Goal: Information Seeking & Learning: Learn about a topic

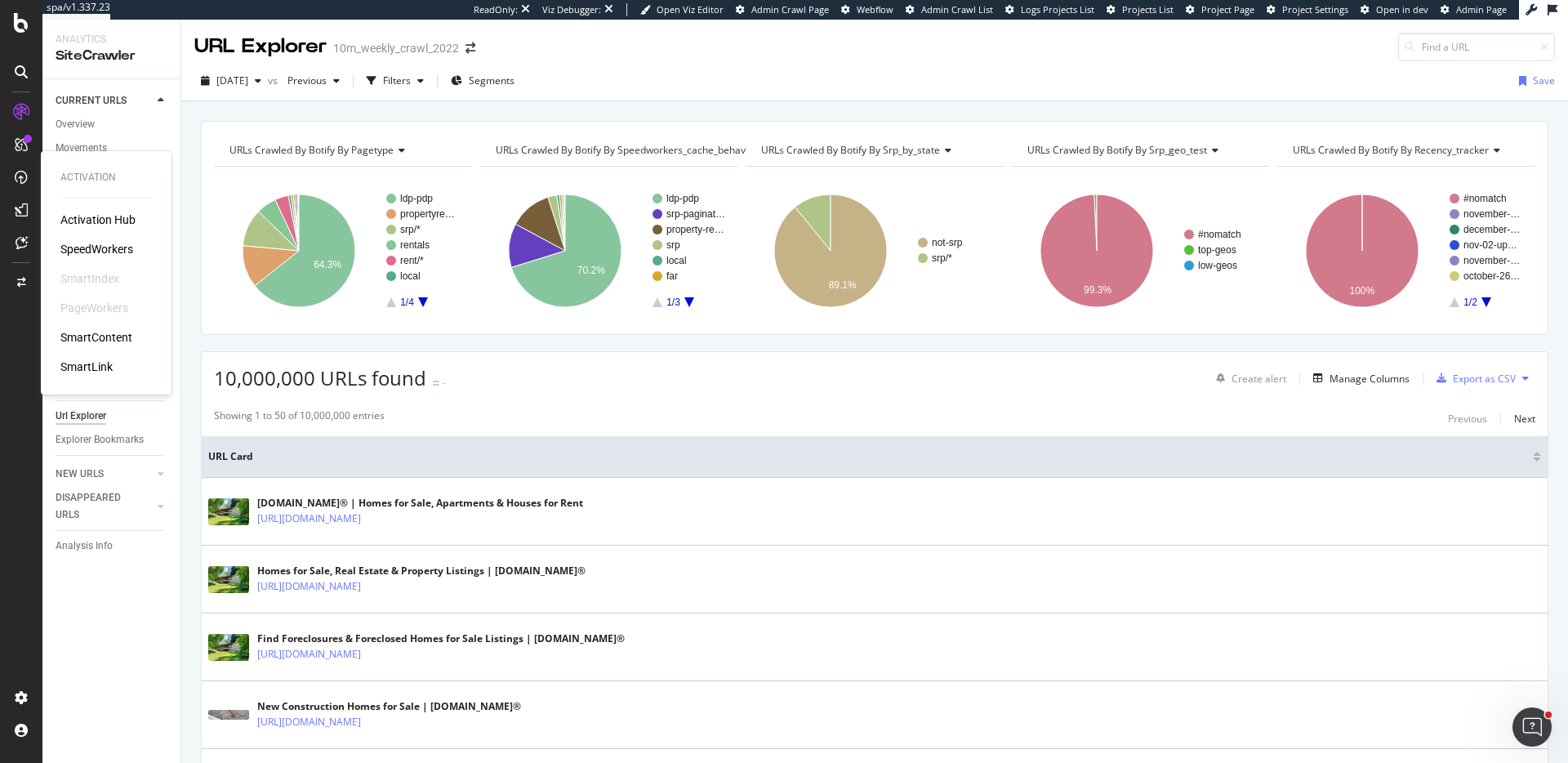
click at [117, 245] on div "SpeedWorkers" at bounding box center [96, 250] width 73 height 17
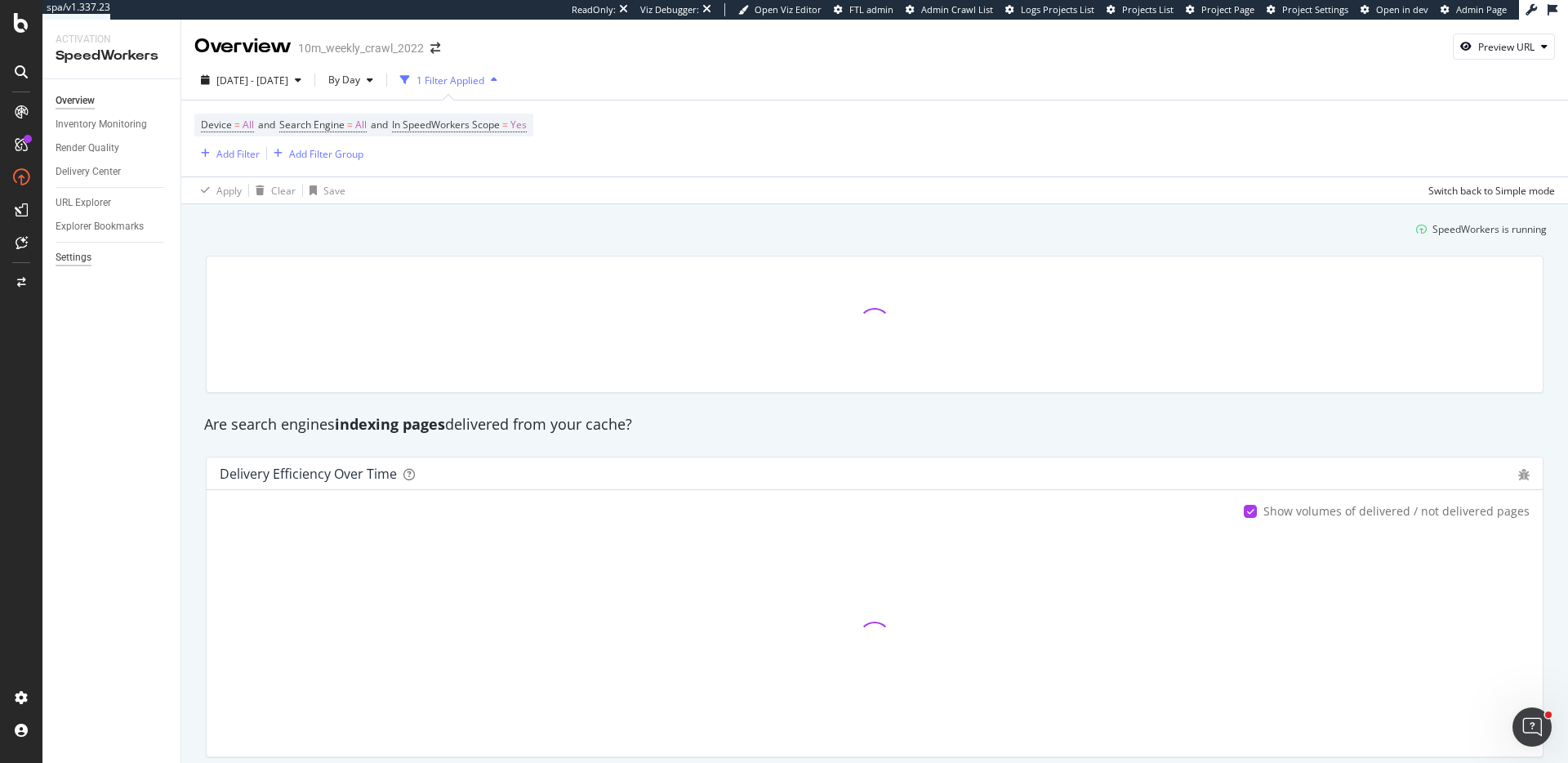
click at [87, 264] on div "Settings" at bounding box center [73, 257] width 36 height 18
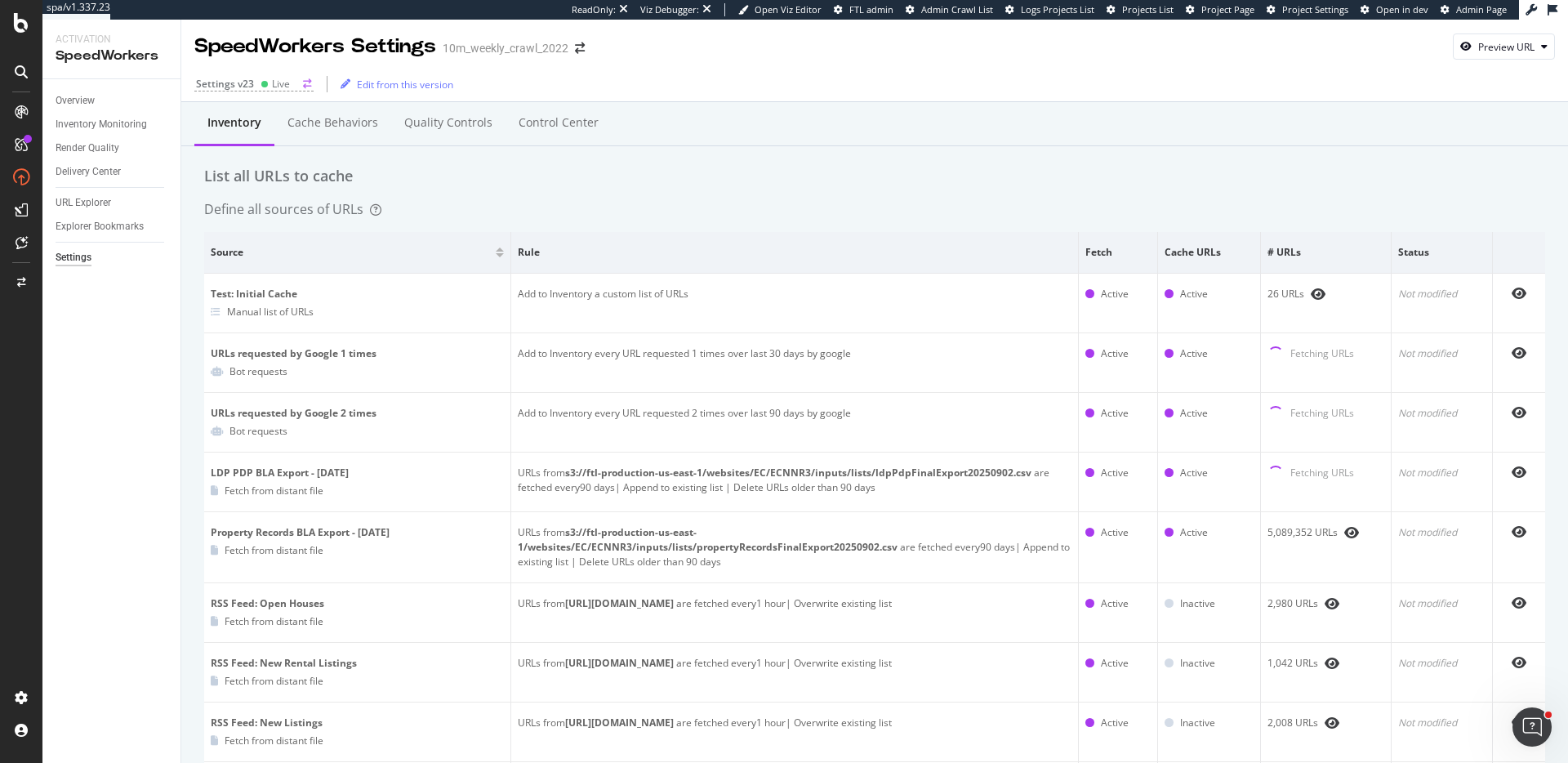
click at [273, 85] on div "Live" at bounding box center [281, 83] width 18 height 14
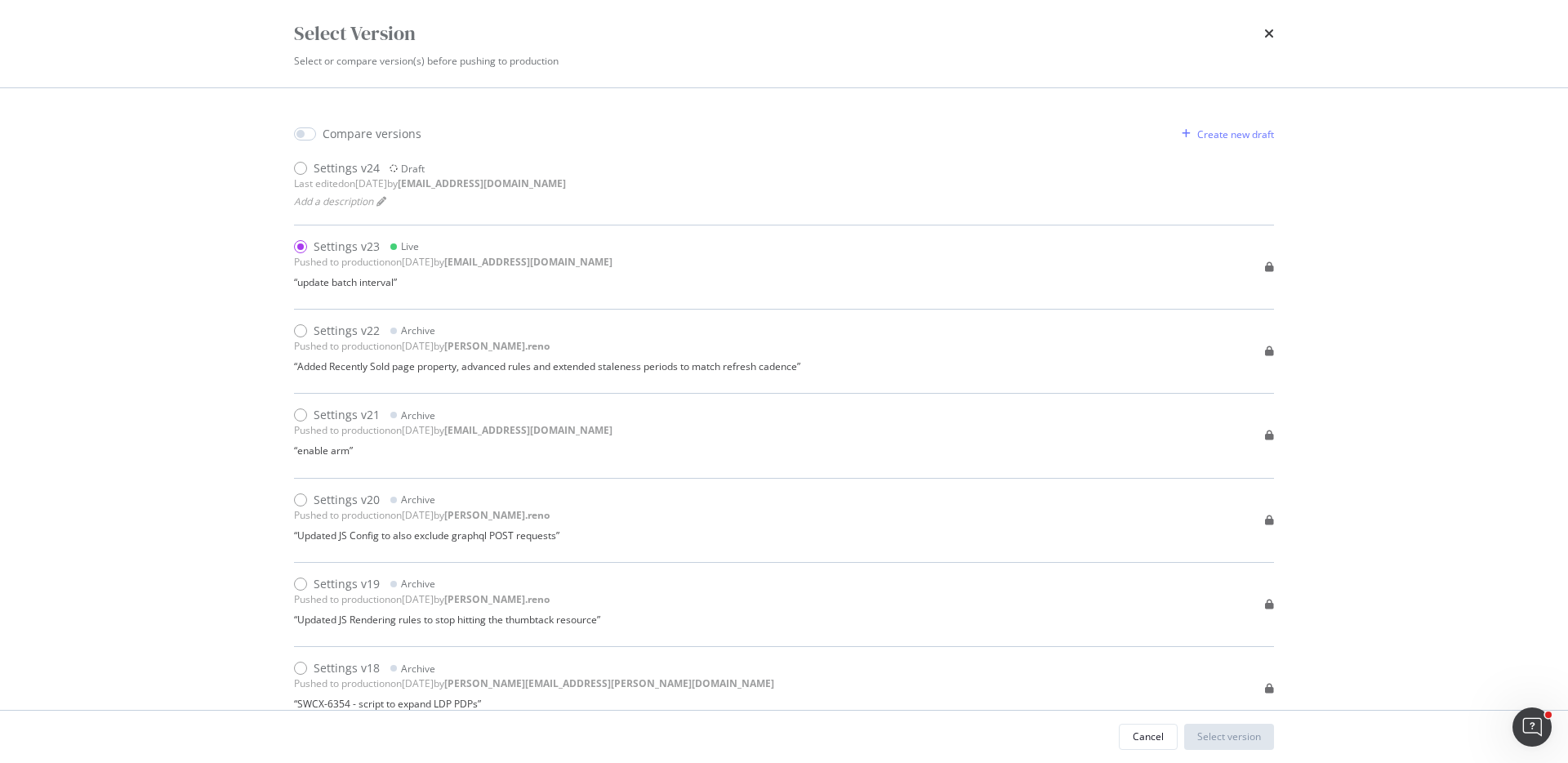
click at [1269, 37] on icon "times" at bounding box center [1269, 33] width 10 height 13
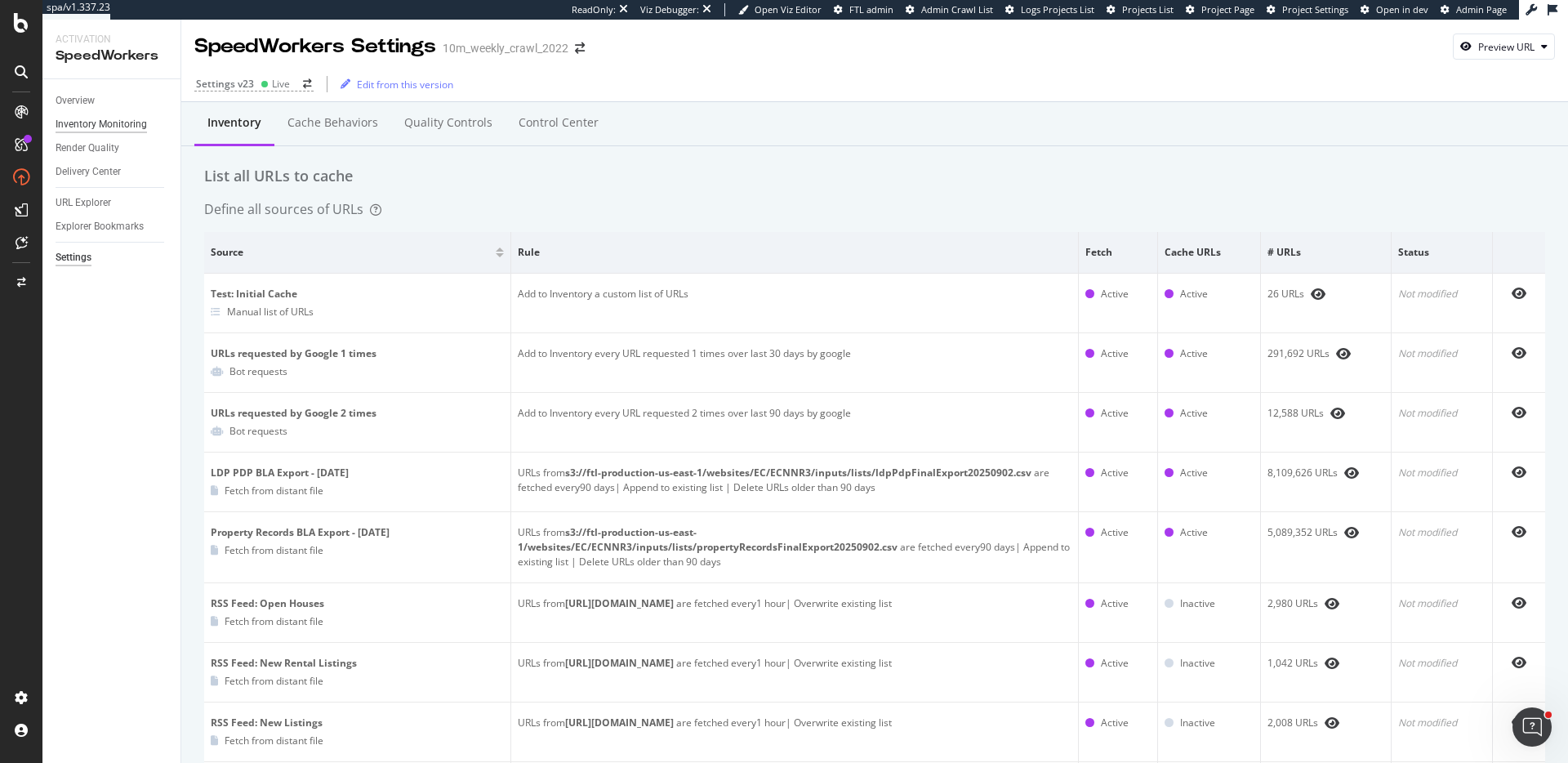
click at [87, 116] on div "Inventory Monitoring" at bounding box center [102, 124] width 92 height 18
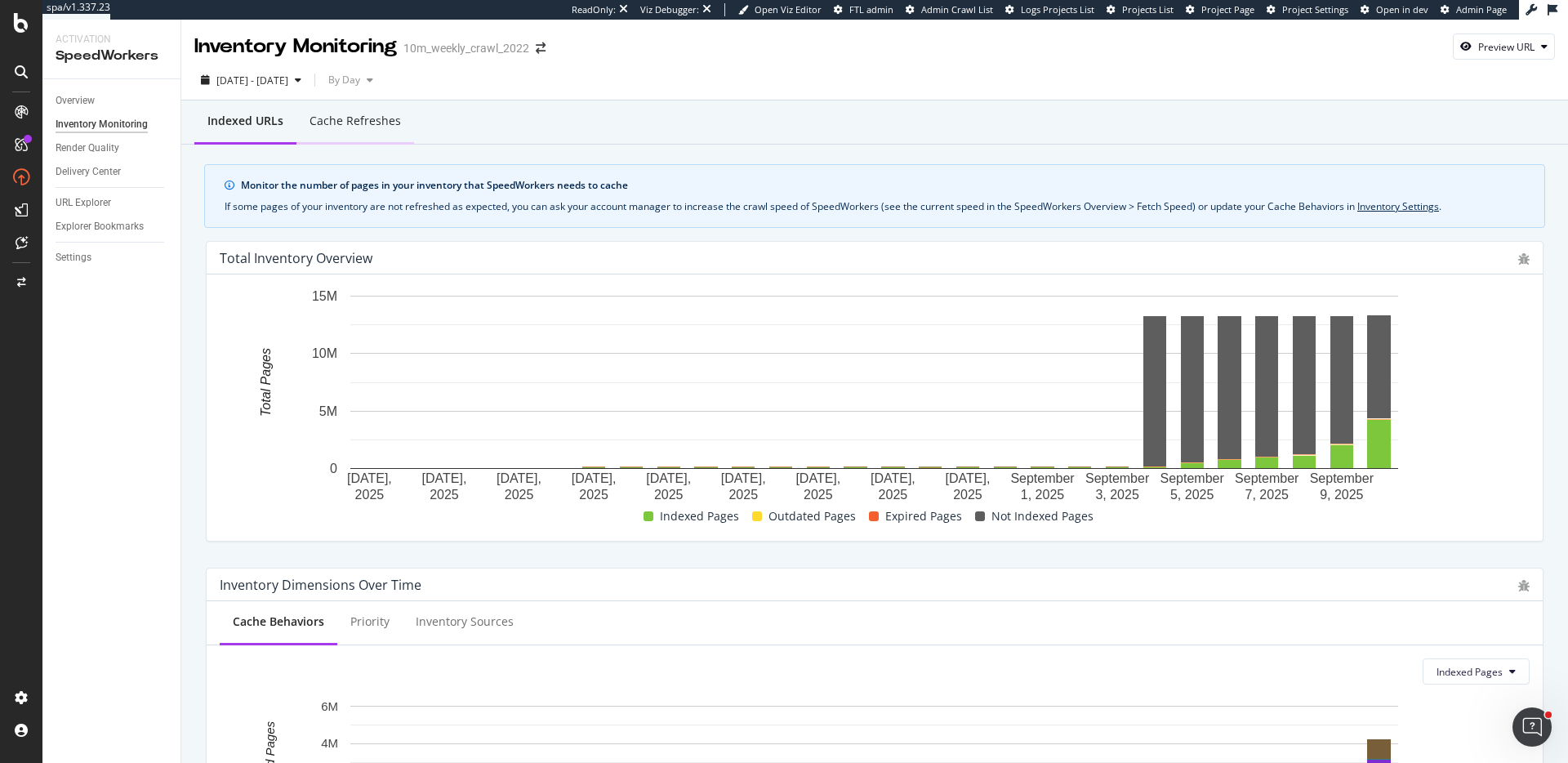
click at [338, 118] on div "Cache refreshes" at bounding box center [355, 121] width 92 height 17
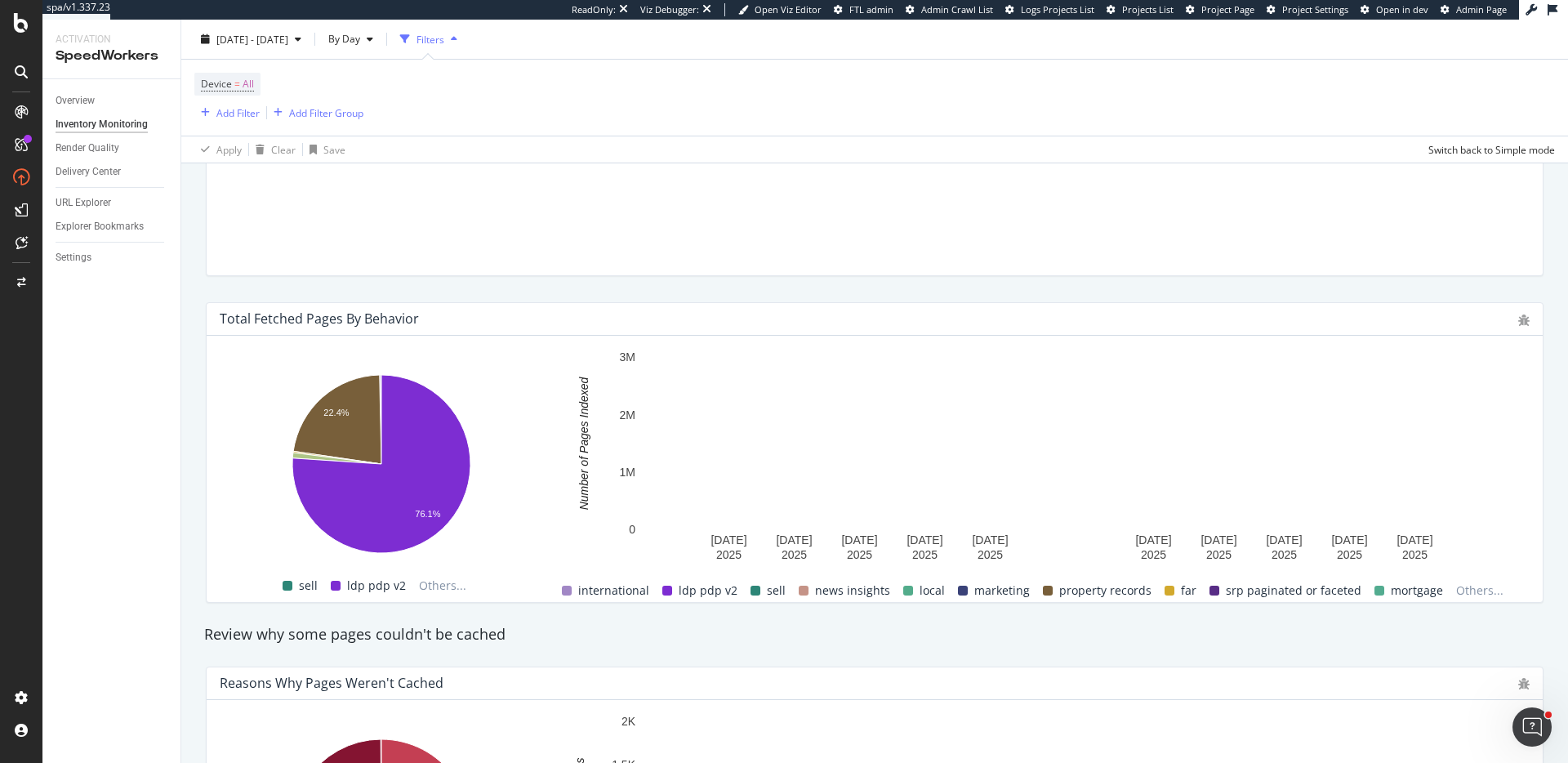
scroll to position [1108, 0]
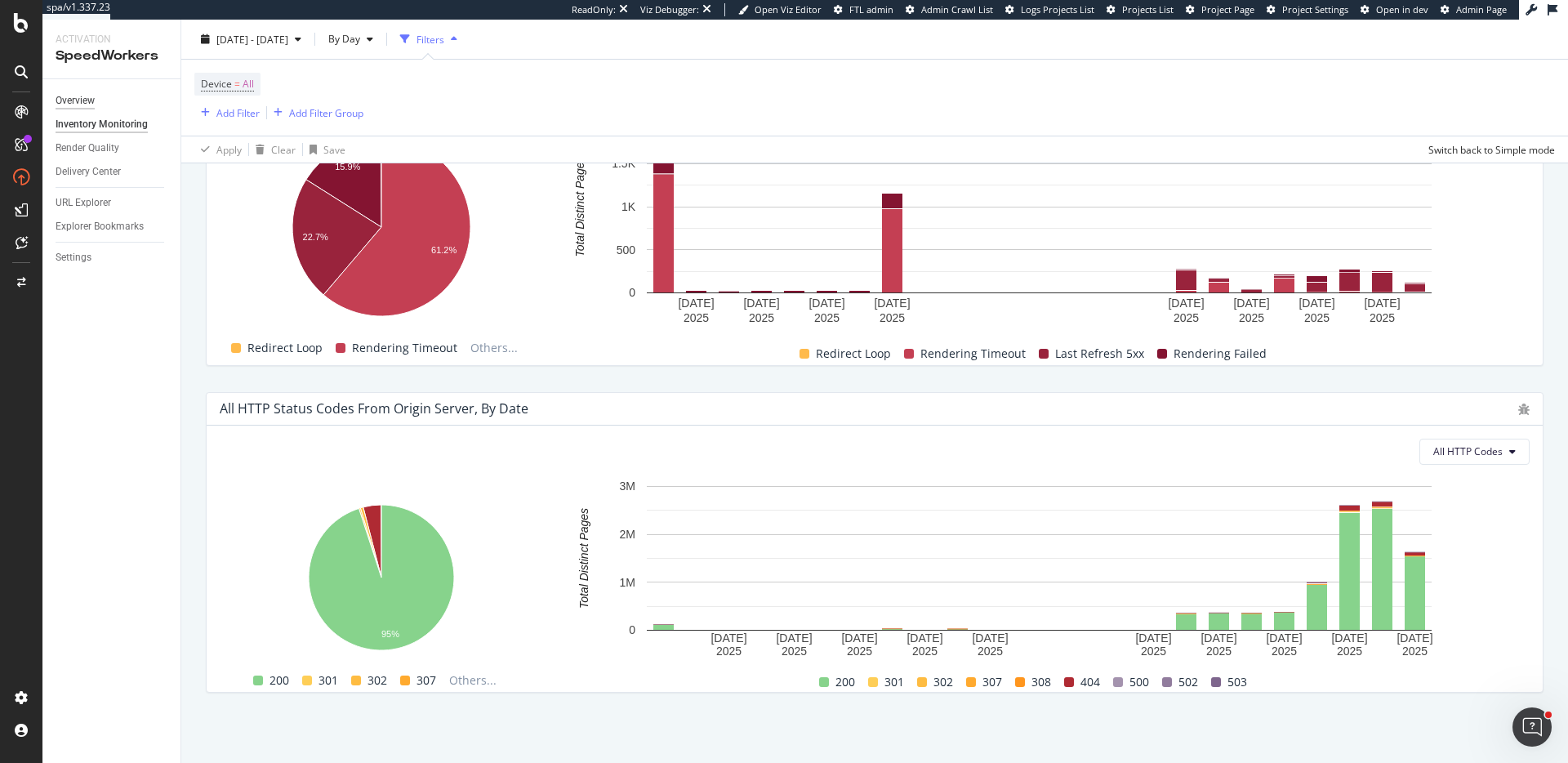
click at [87, 96] on div "Overview" at bounding box center [75, 101] width 39 height 18
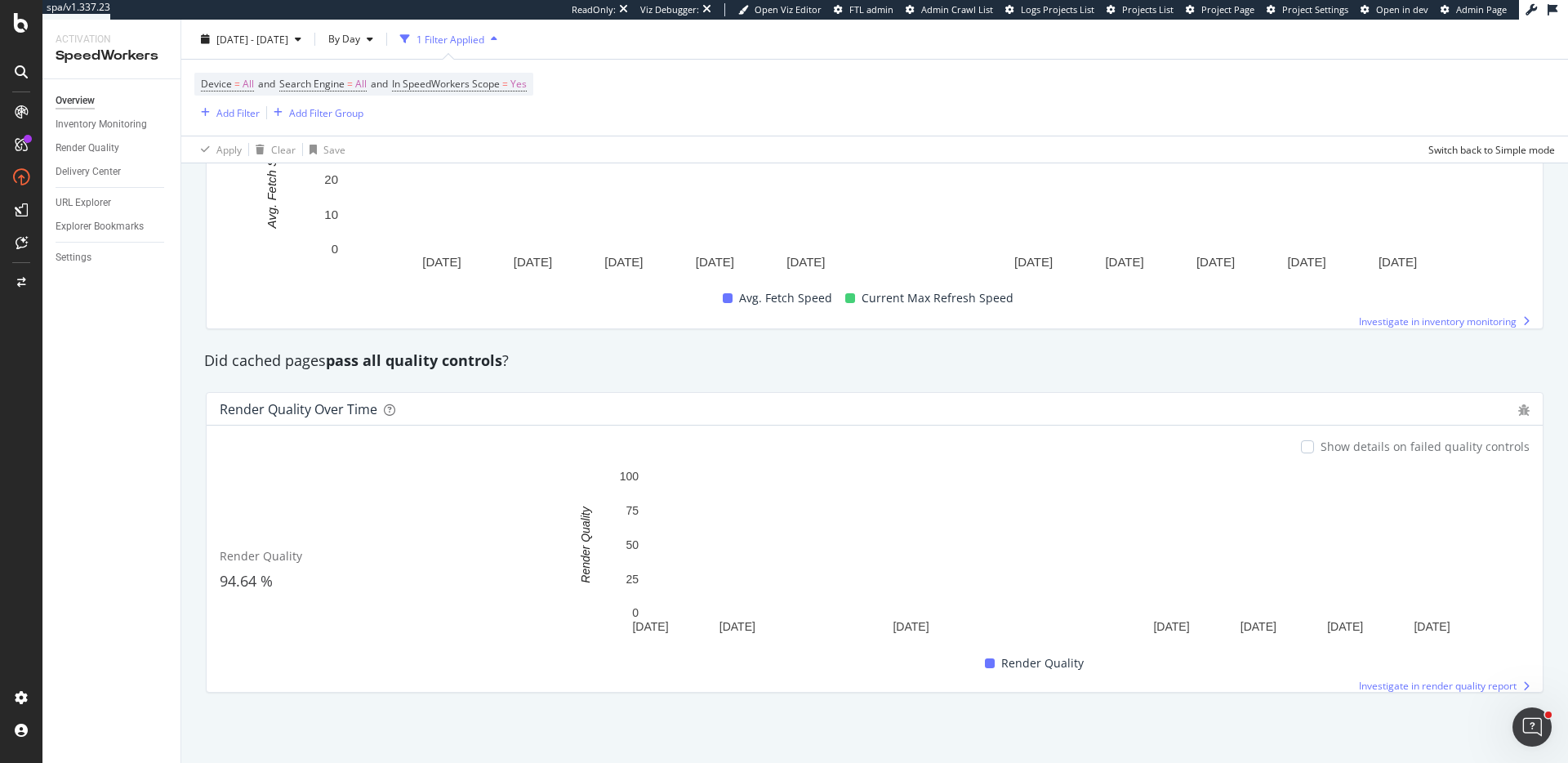
scroll to position [776, 0]
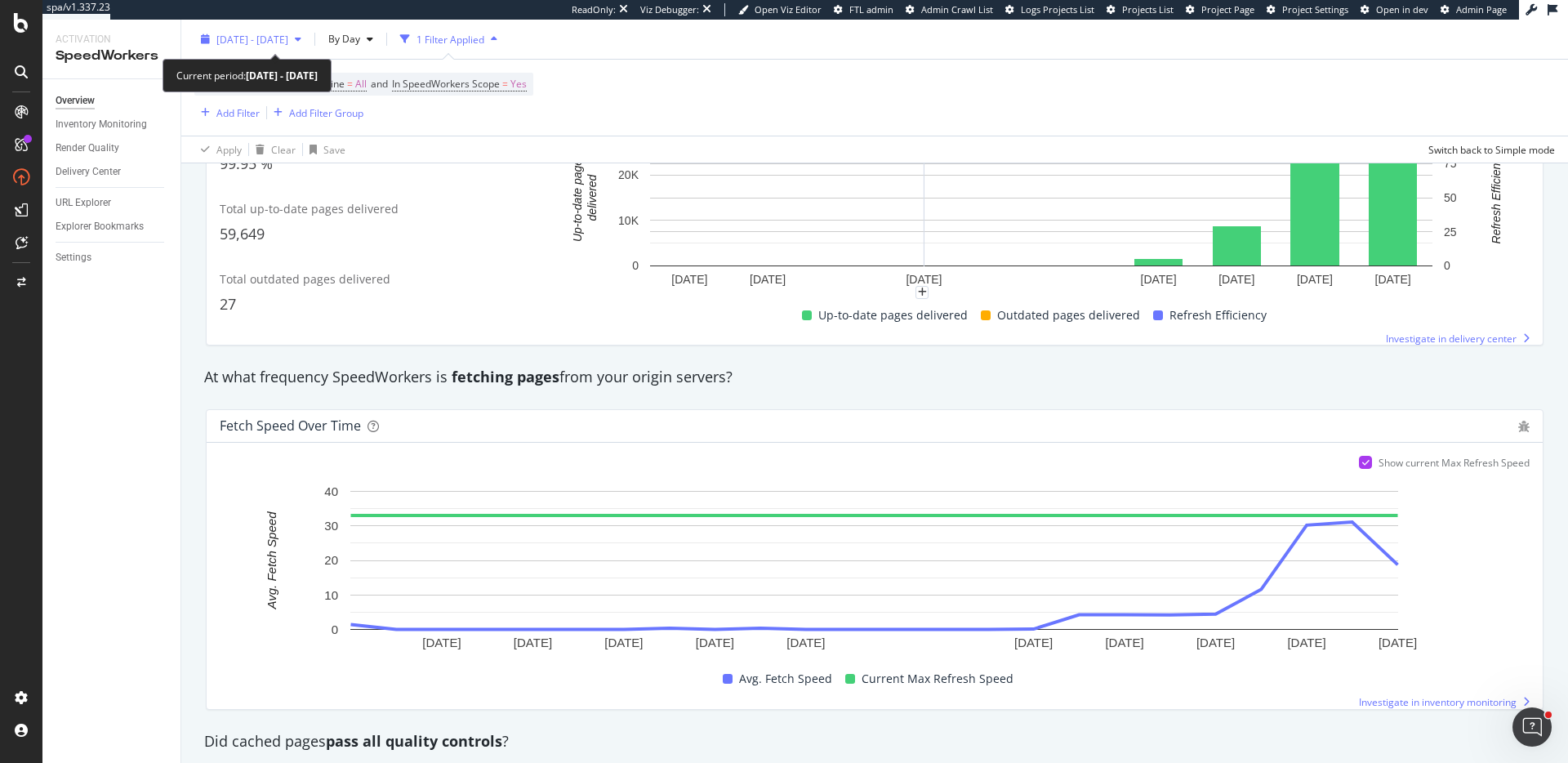
click at [288, 38] on span "[DATE] - [DATE]" at bounding box center [252, 38] width 72 height 14
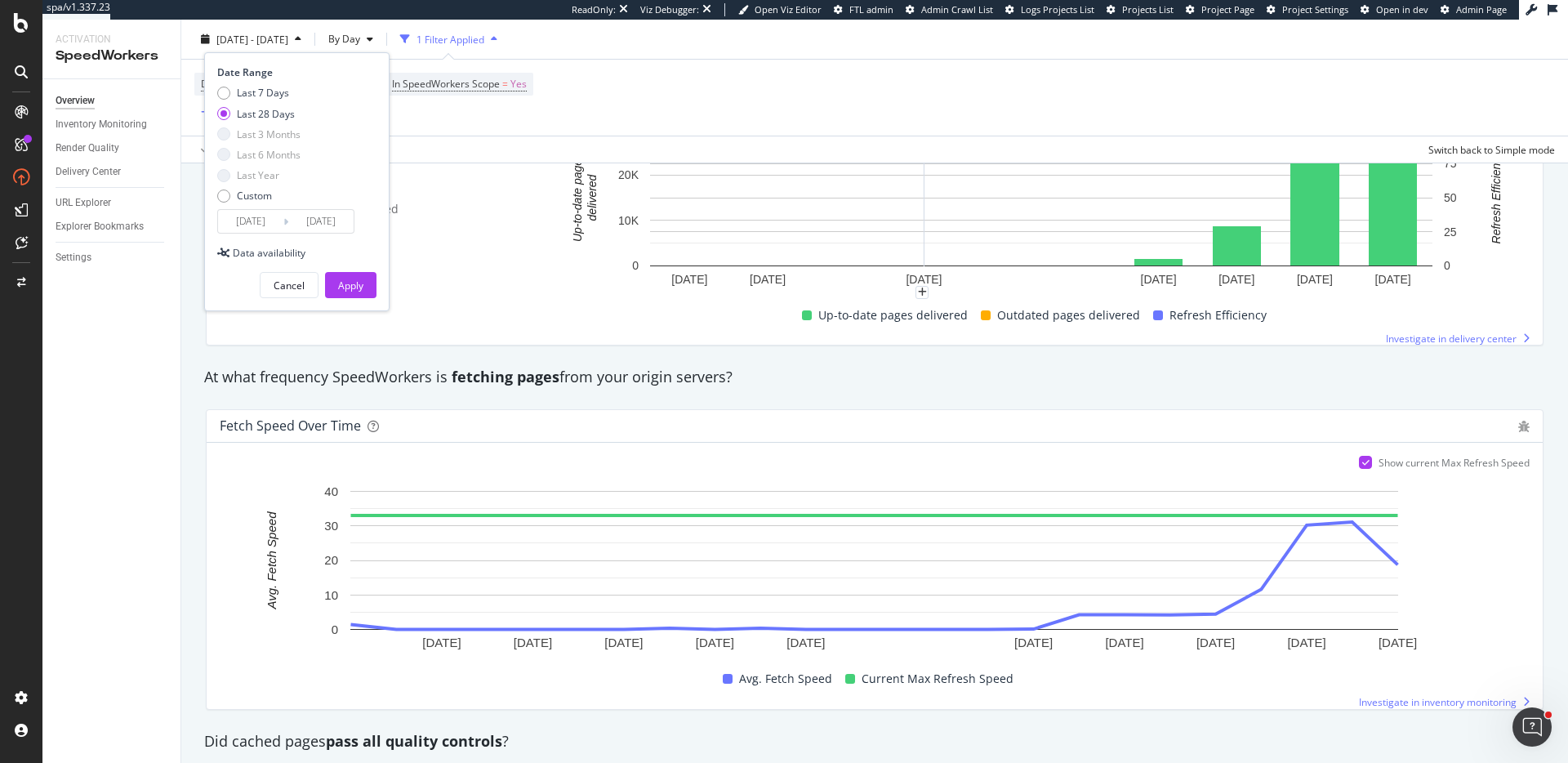
drag, startPoint x: 278, startPoint y: 94, endPoint x: 281, endPoint y: 110, distance: 16.3
click at [279, 94] on div "Last 7 Days" at bounding box center [263, 93] width 53 height 14
type input "[DATE]"
click at [358, 287] on div "Apply" at bounding box center [350, 285] width 25 height 14
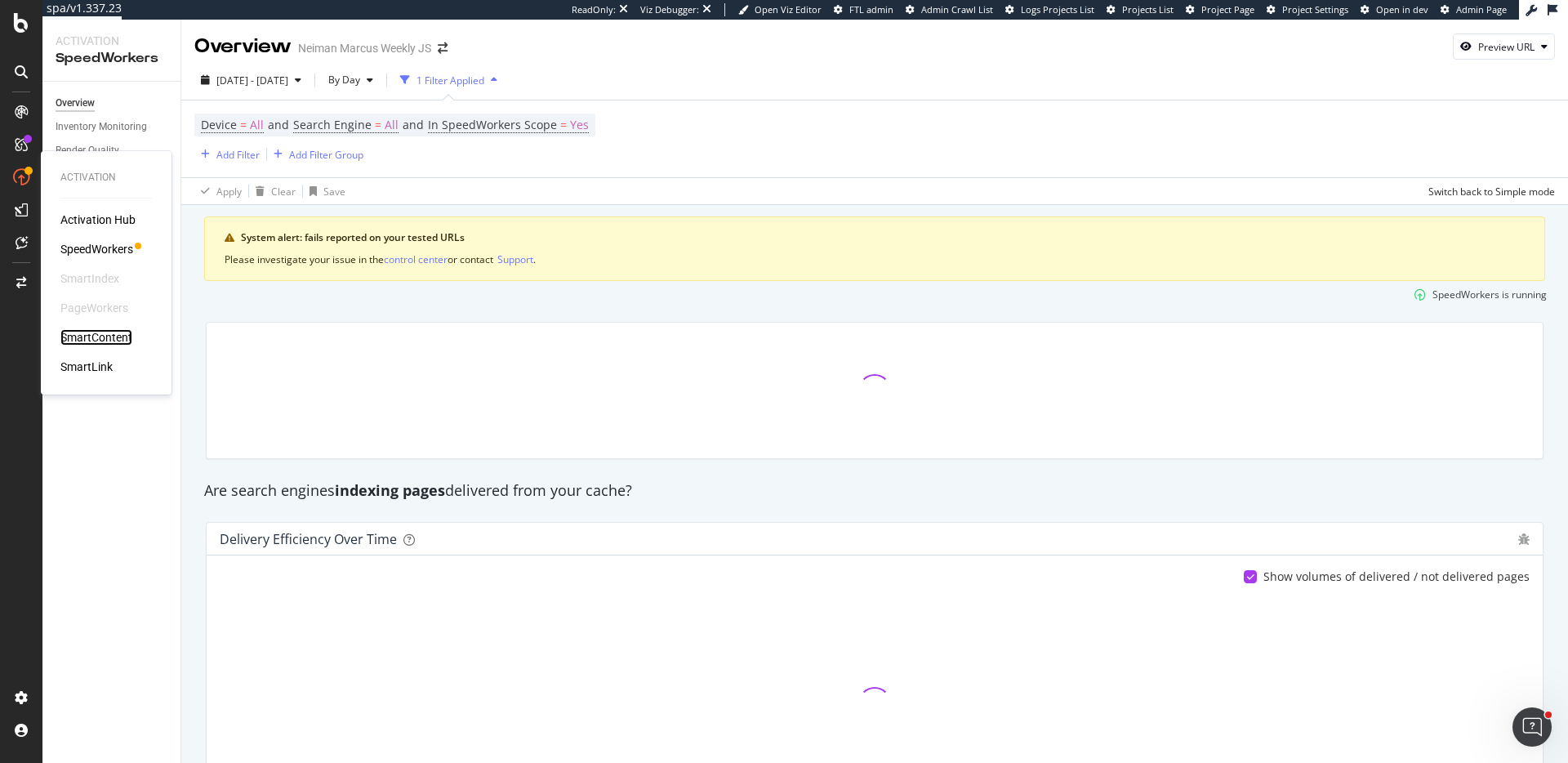
click at [107, 339] on div "SmartContent" at bounding box center [96, 337] width 72 height 17
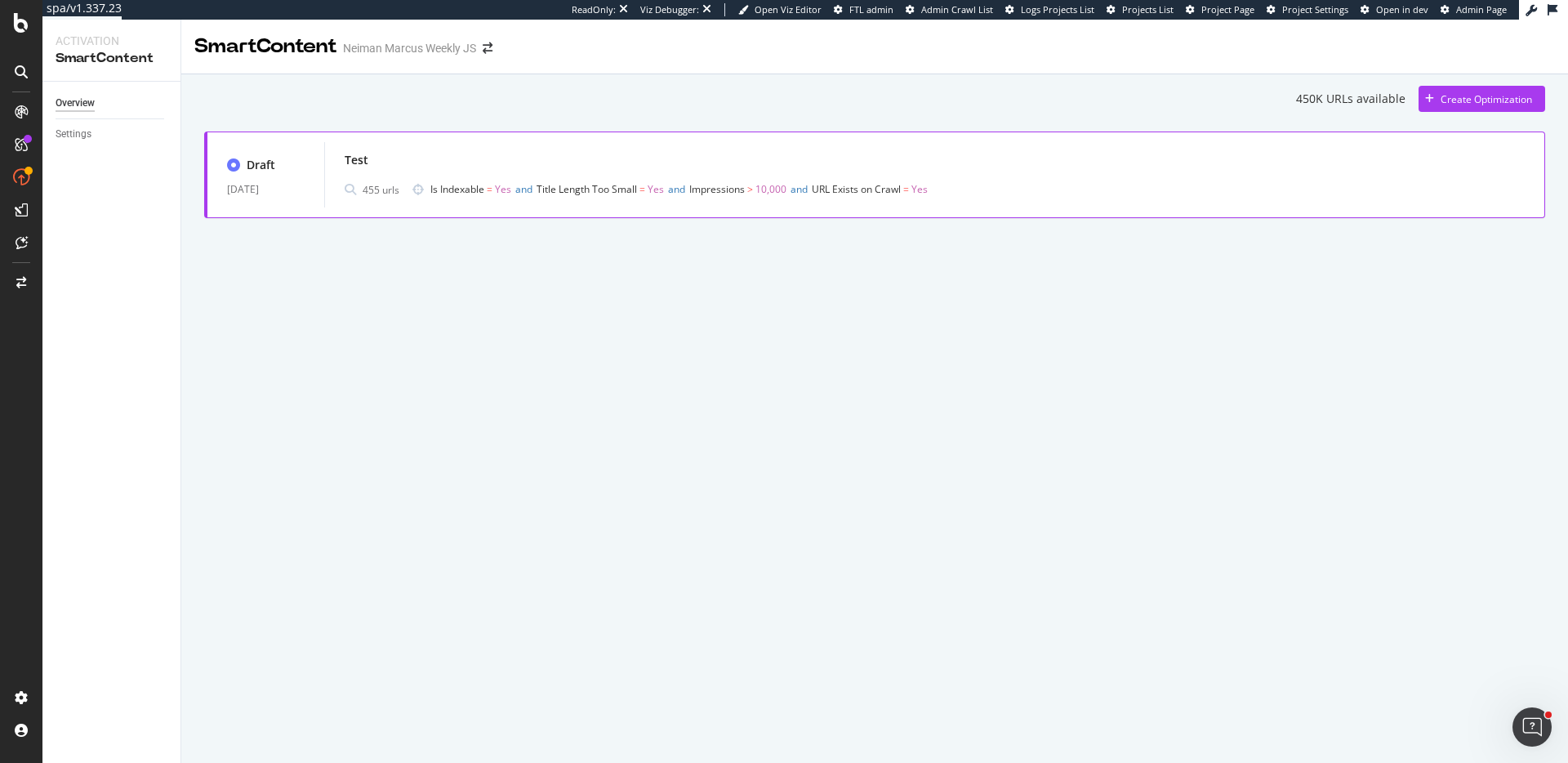
click at [359, 159] on div "Test" at bounding box center [356, 160] width 23 height 17
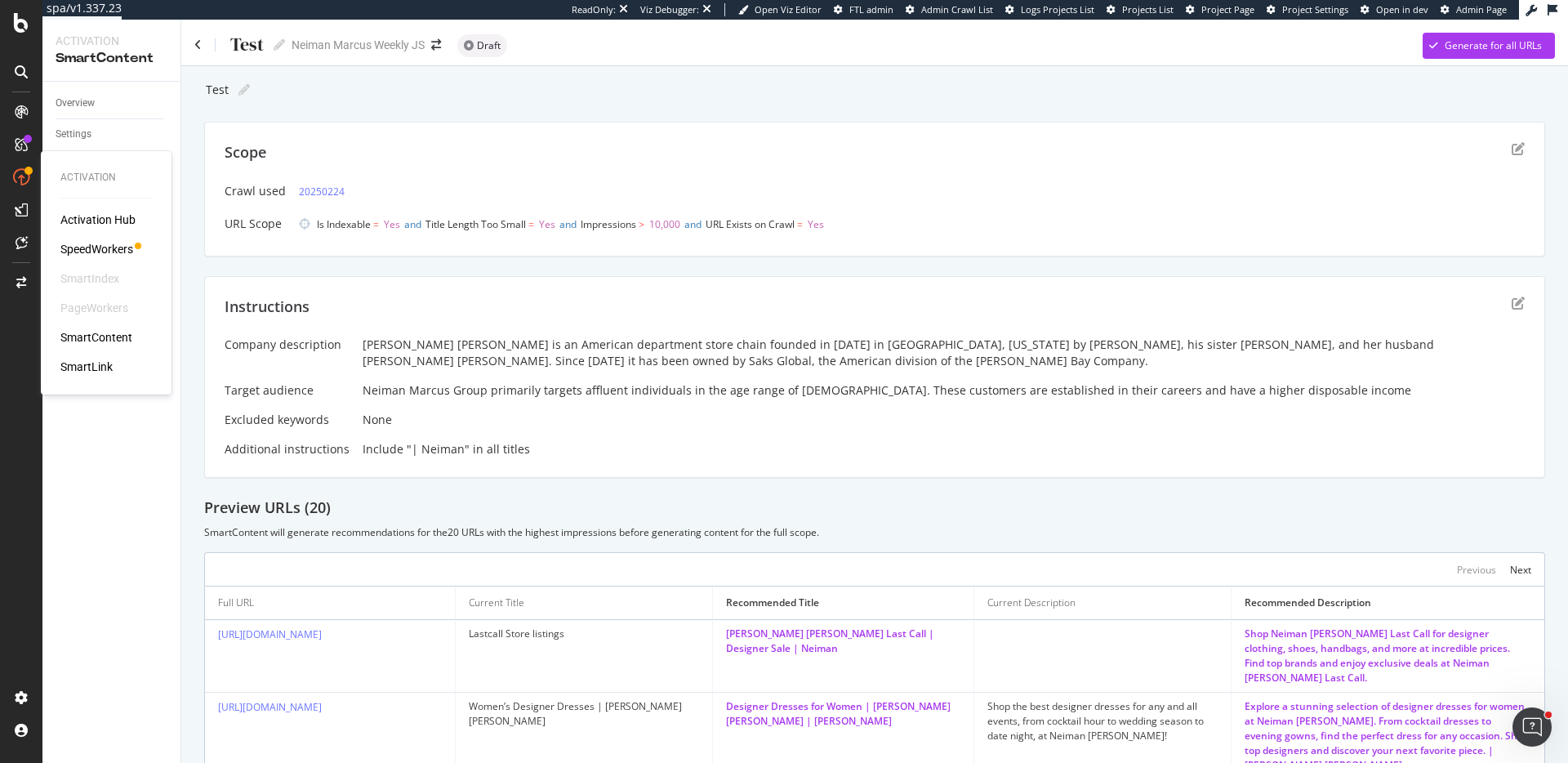
click at [134, 246] on div "SpeedWorkers" at bounding box center [106, 250] width 92 height 17
click at [121, 246] on div "SpeedWorkers" at bounding box center [96, 250] width 73 height 17
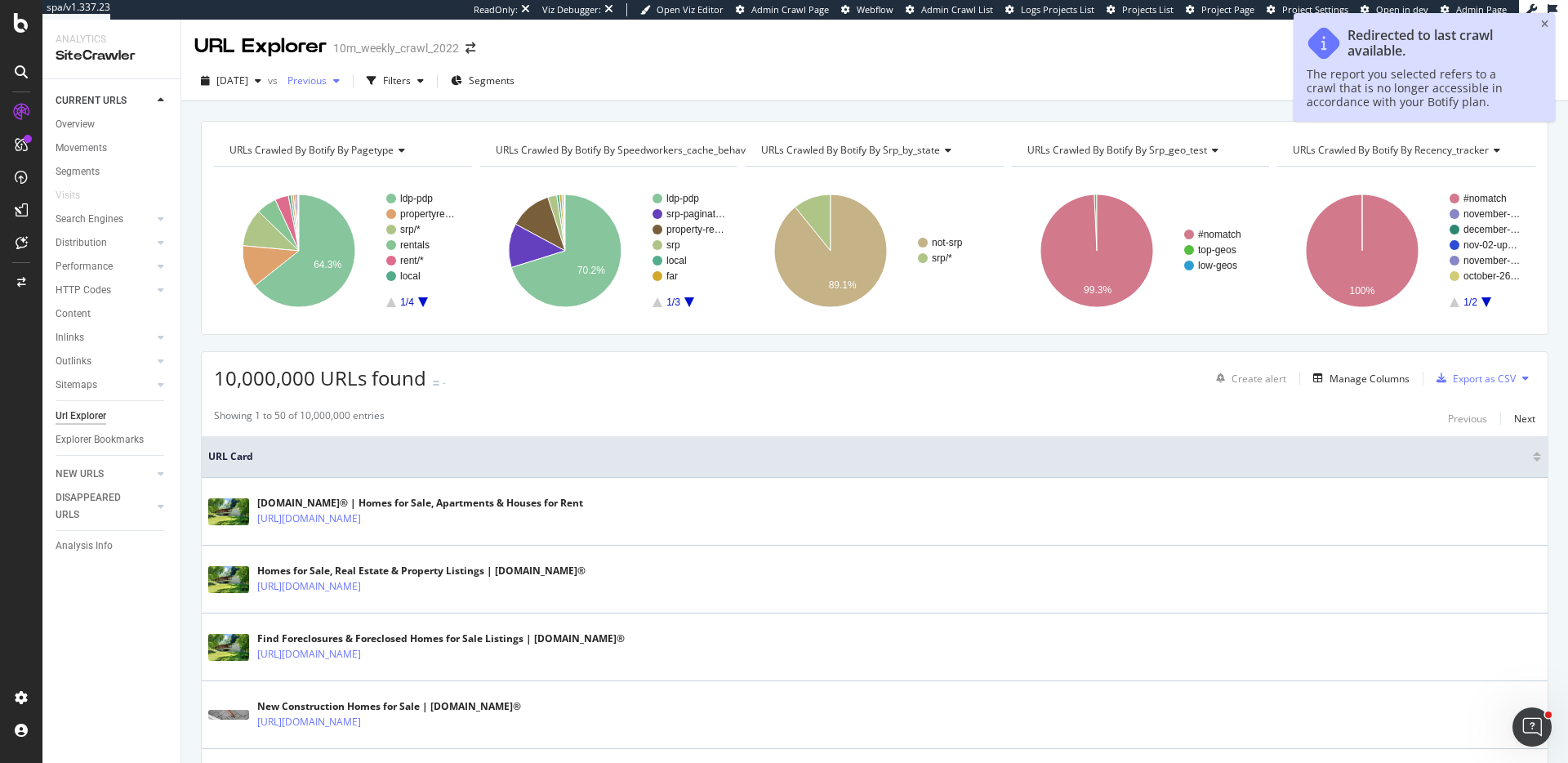
click at [326, 87] on span "Previous" at bounding box center [304, 80] width 46 height 14
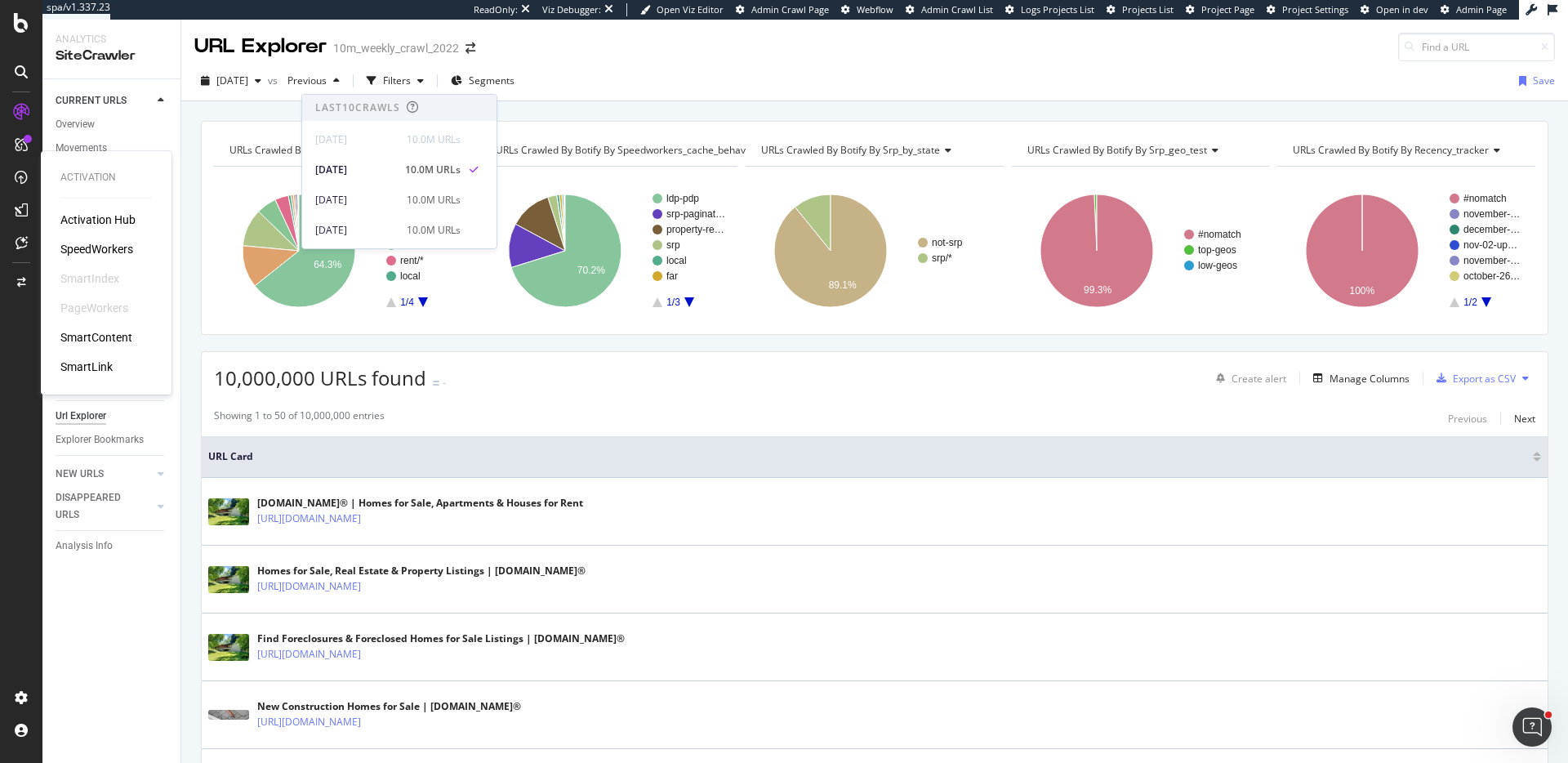
click at [83, 243] on div "SpeedWorkers" at bounding box center [96, 250] width 73 height 17
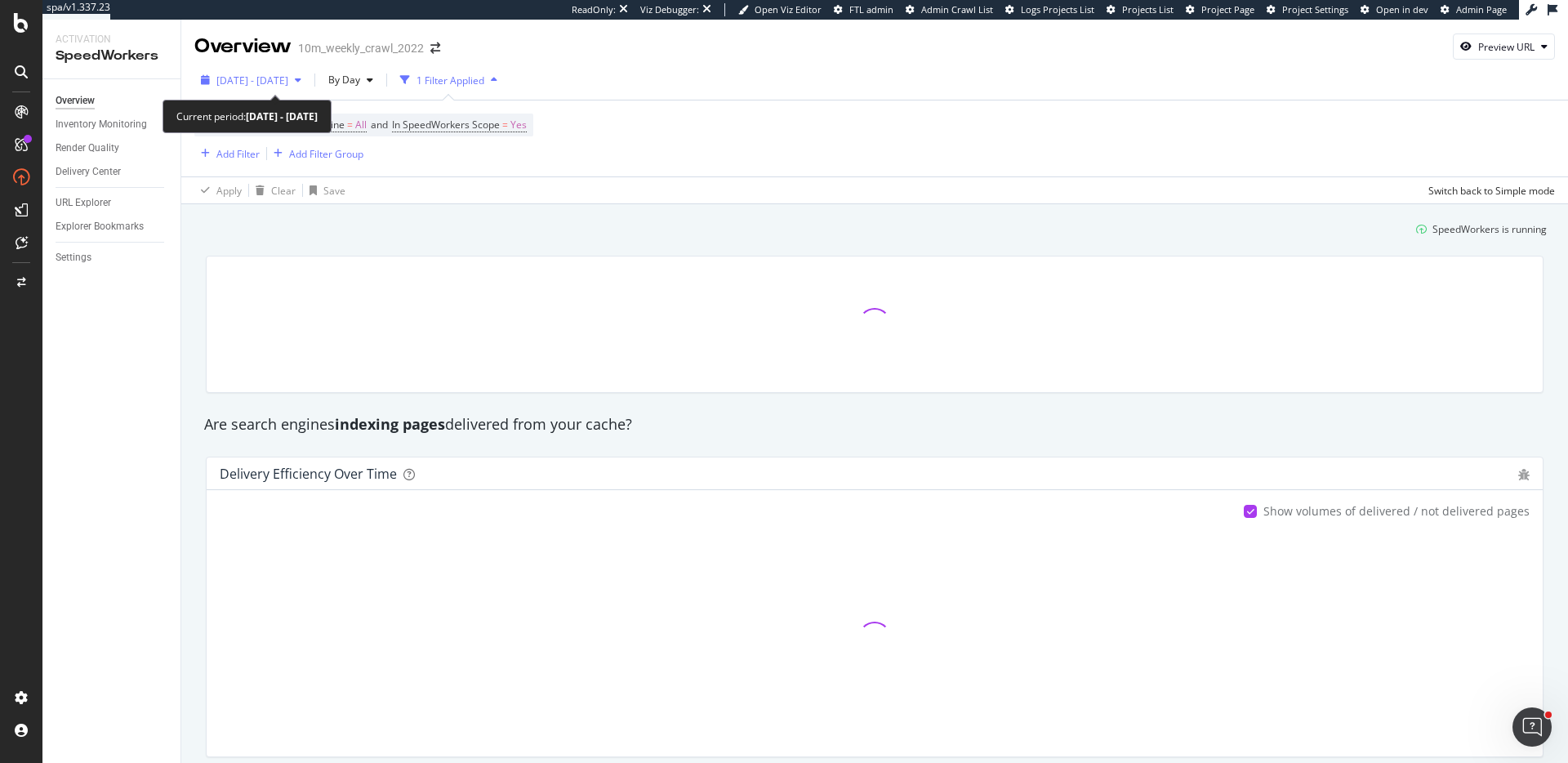
click at [280, 80] on span "[DATE] - [DATE]" at bounding box center [252, 80] width 72 height 14
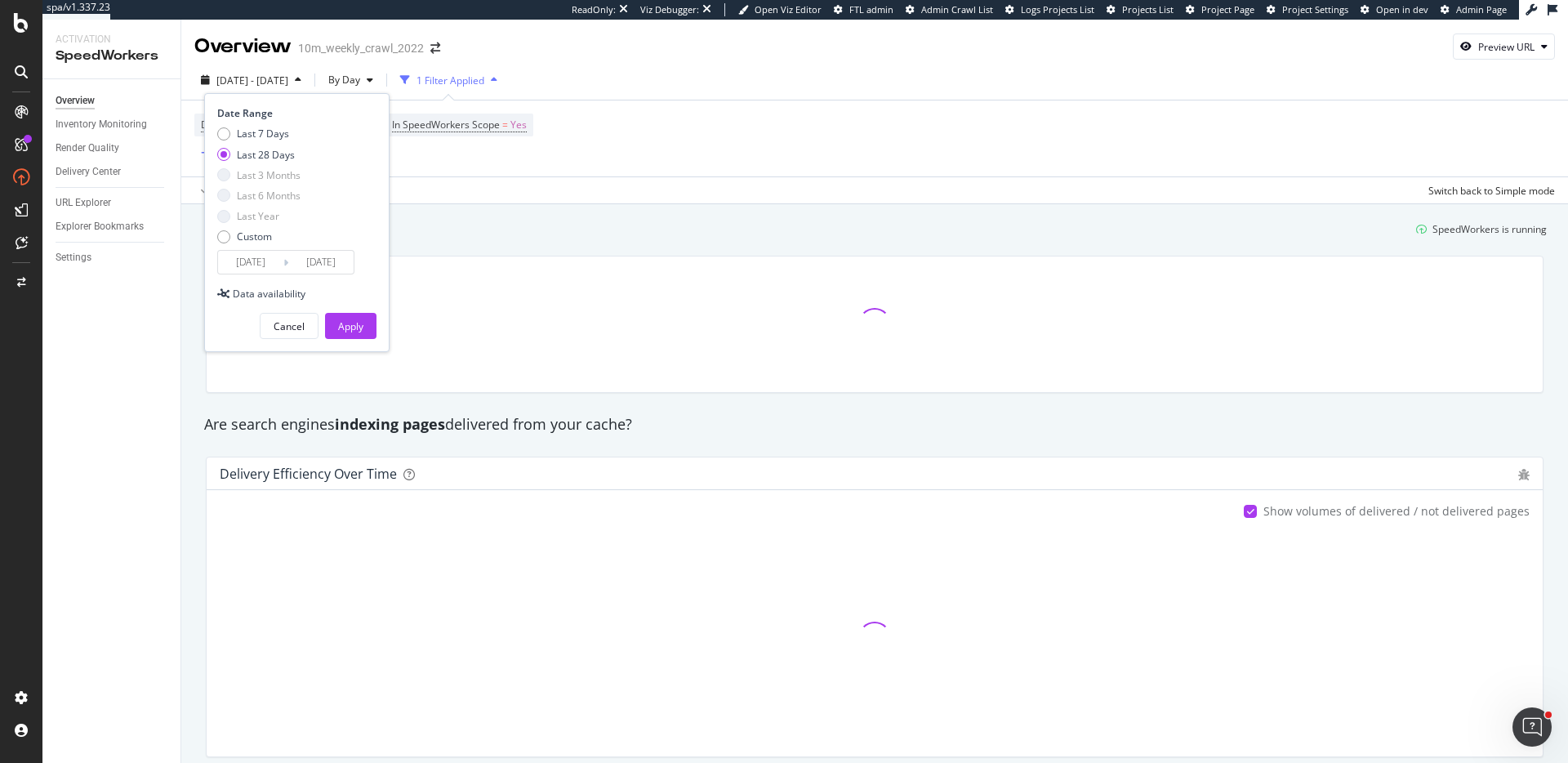
click at [269, 269] on input "[DATE]" at bounding box center [250, 261] width 65 height 23
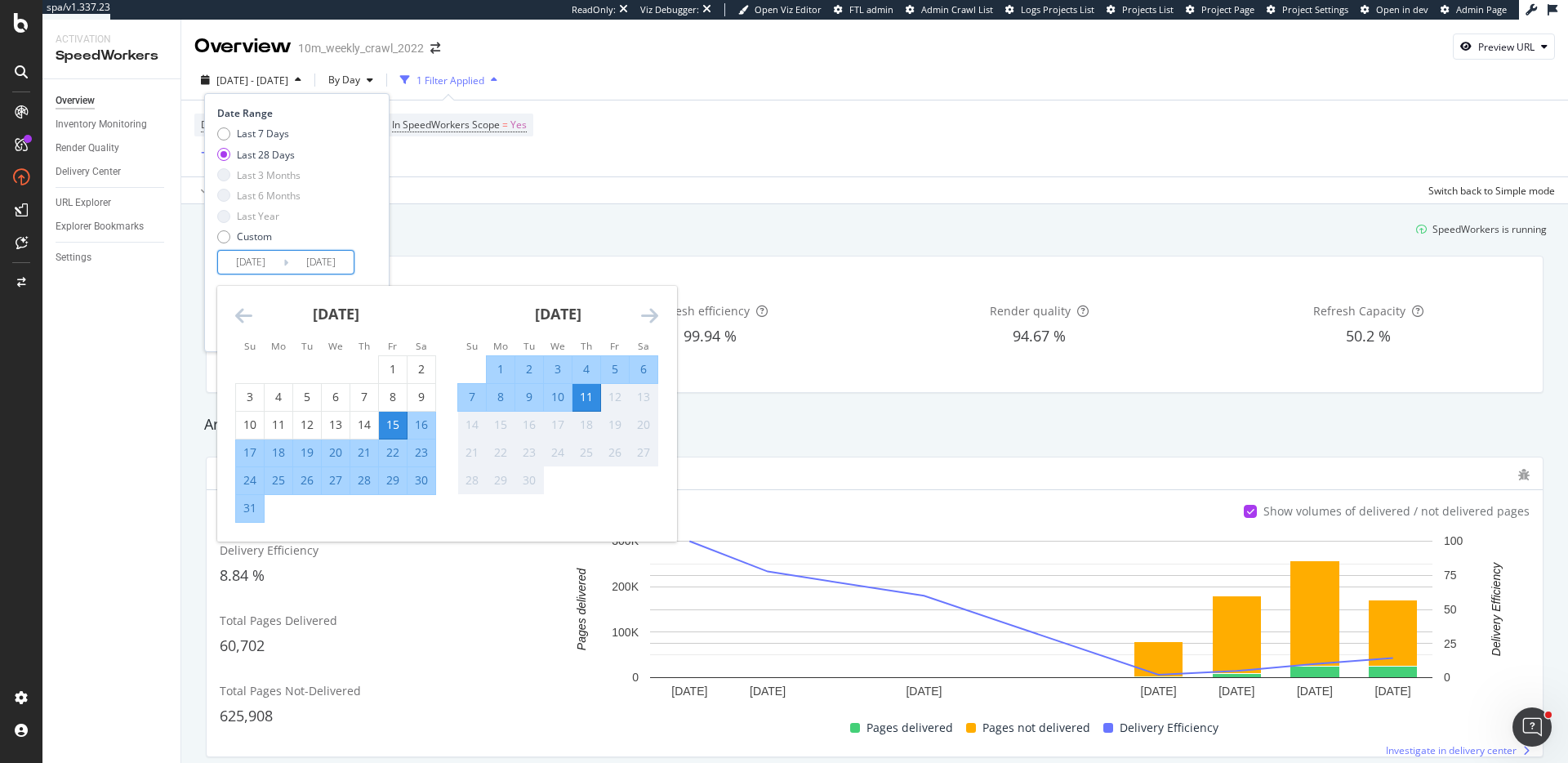
click at [583, 392] on div "11" at bounding box center [586, 397] width 28 height 17
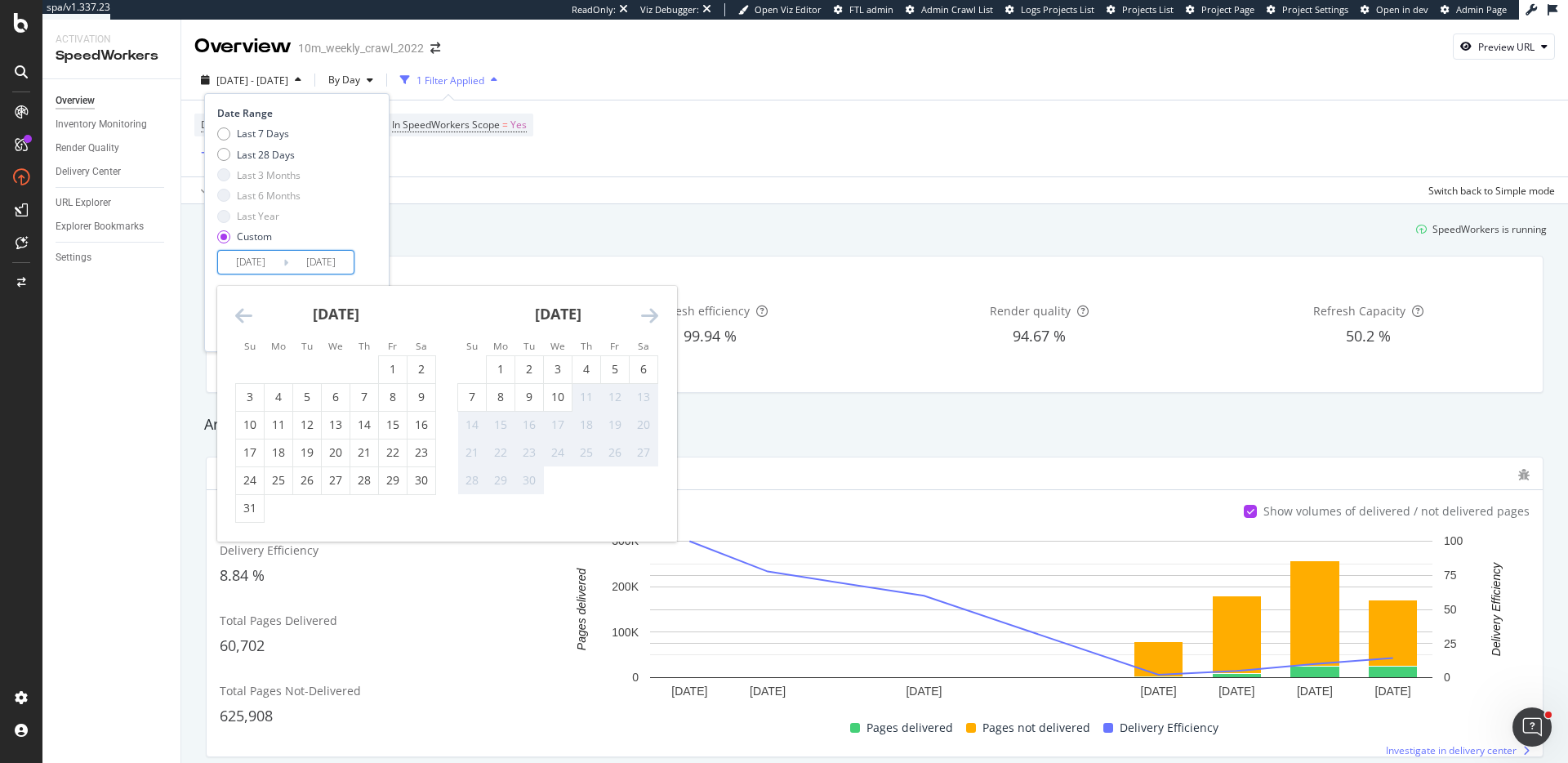
type input "[DATE]"
click at [583, 392] on div "11" at bounding box center [586, 397] width 28 height 17
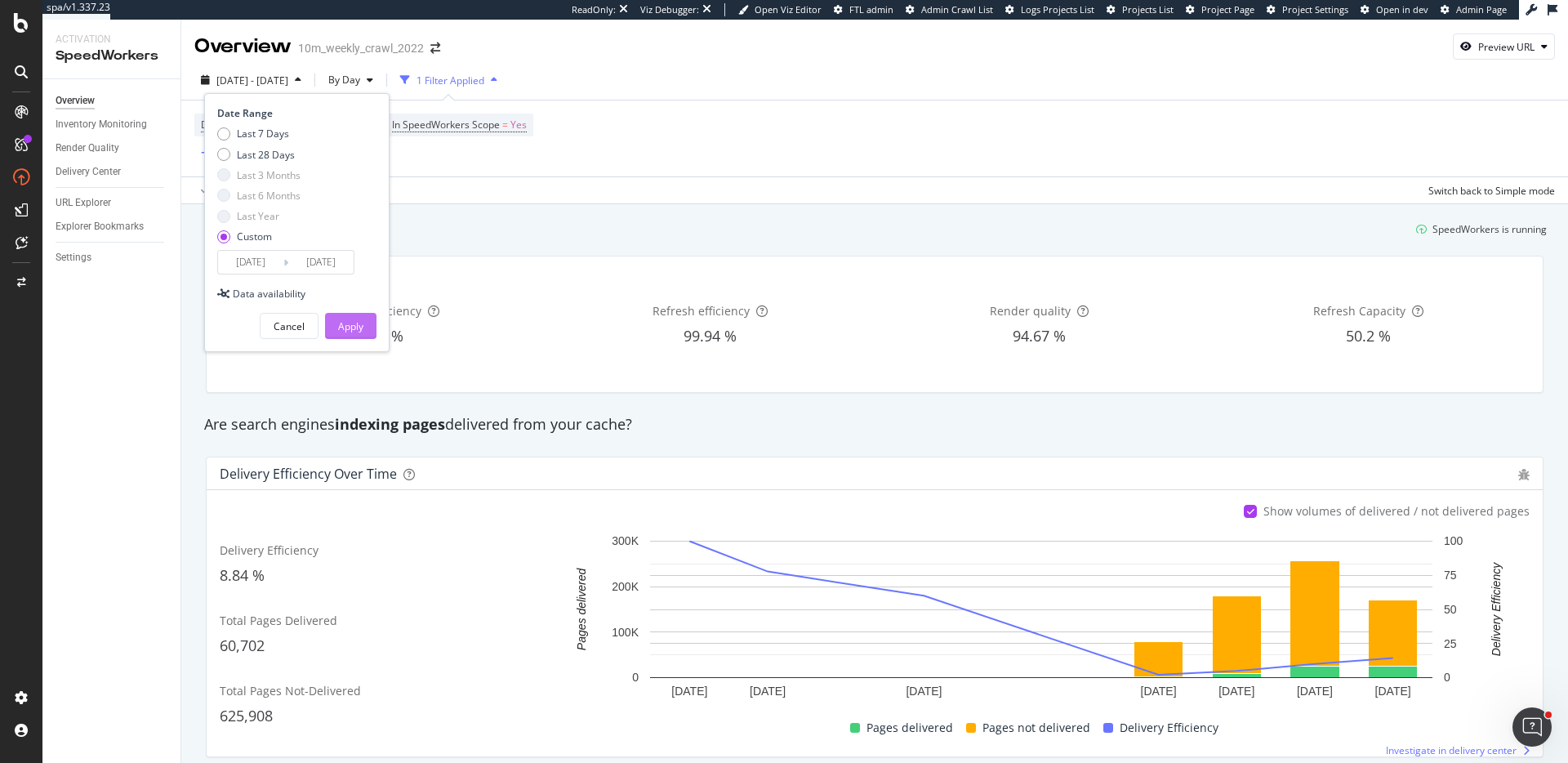
click at [351, 325] on div "Apply" at bounding box center [350, 326] width 25 height 14
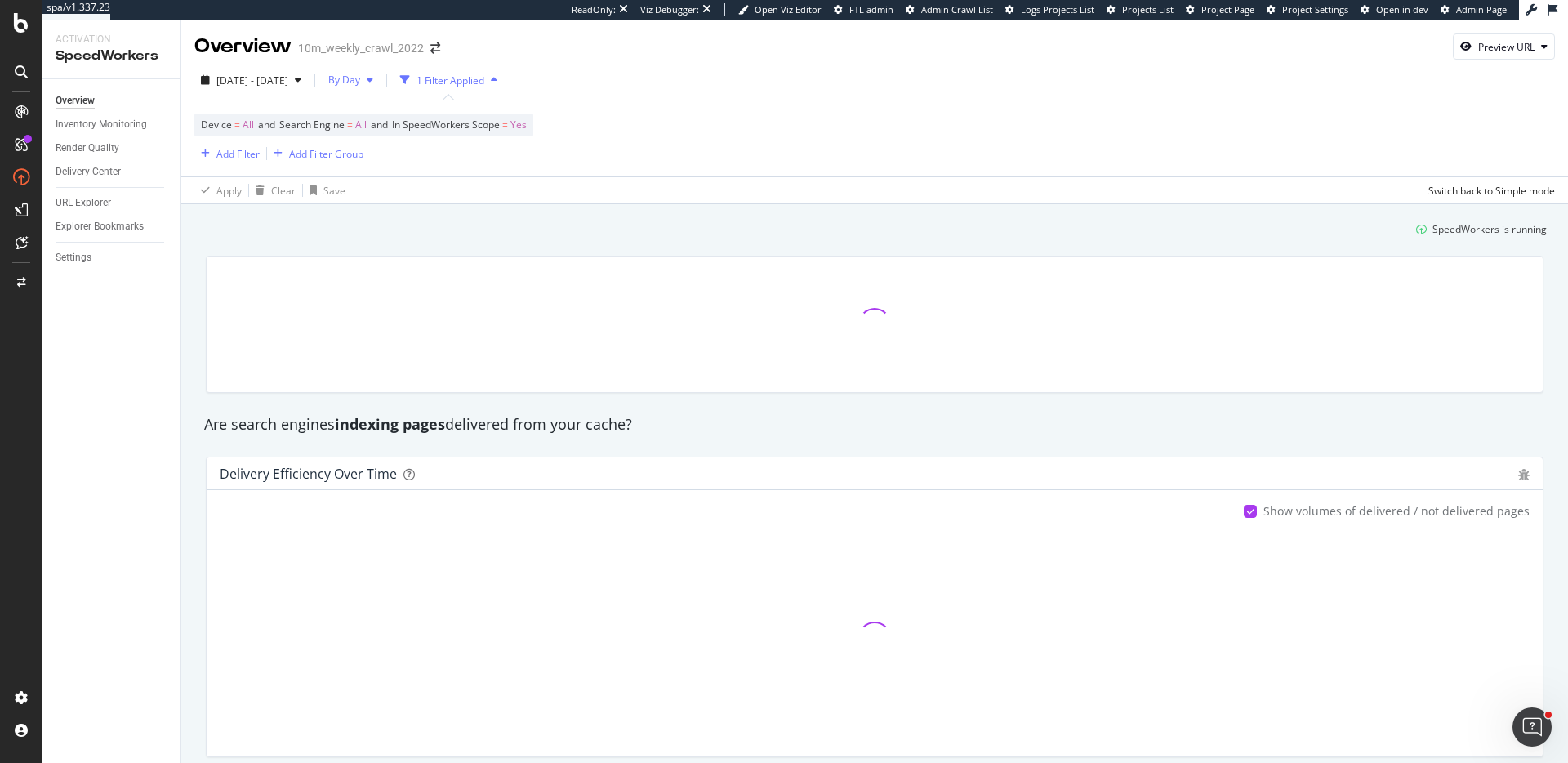
click at [380, 84] on div "button" at bounding box center [370, 80] width 19 height 10
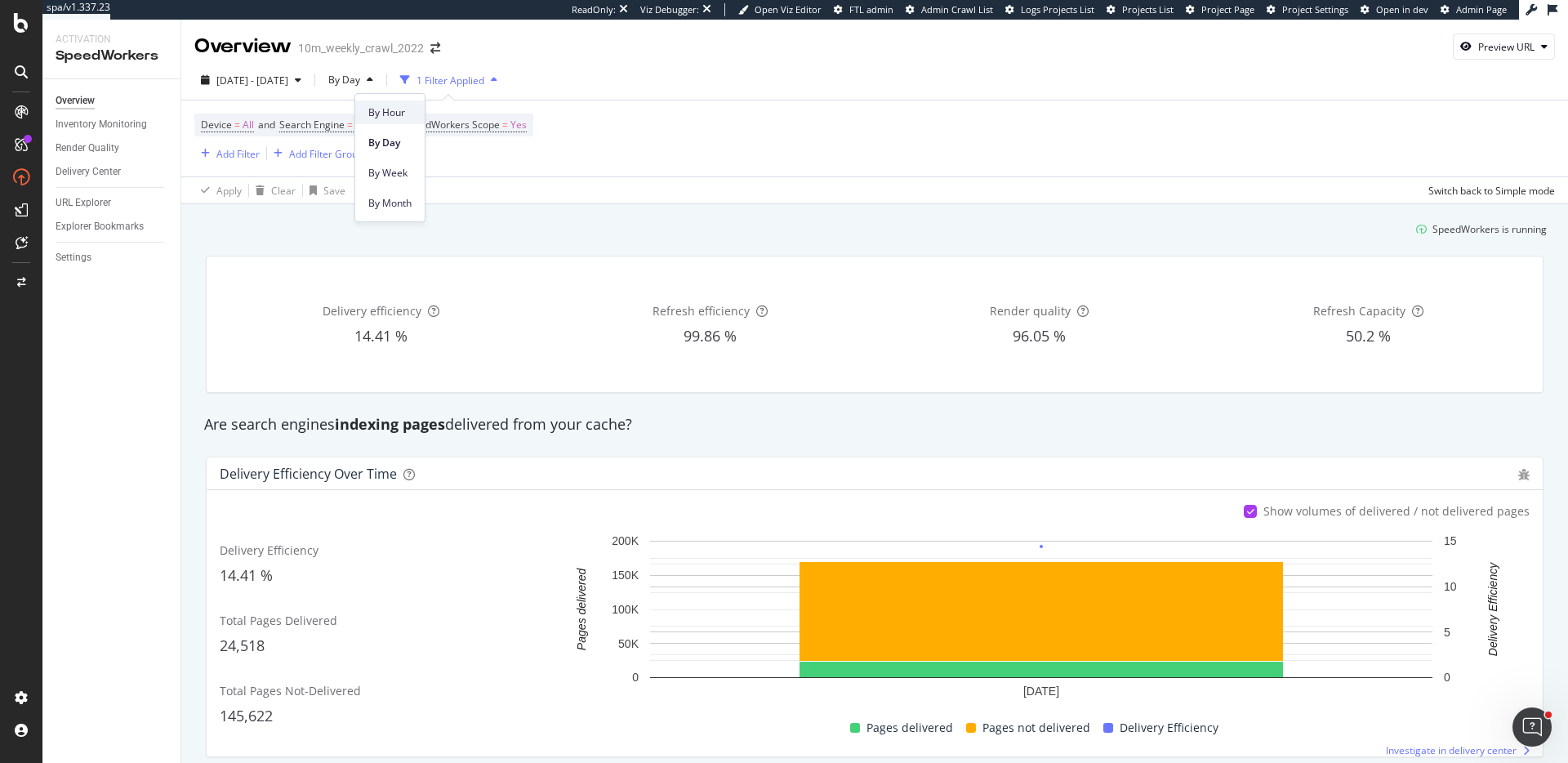
click at [384, 106] on span "By Hour" at bounding box center [390, 113] width 43 height 15
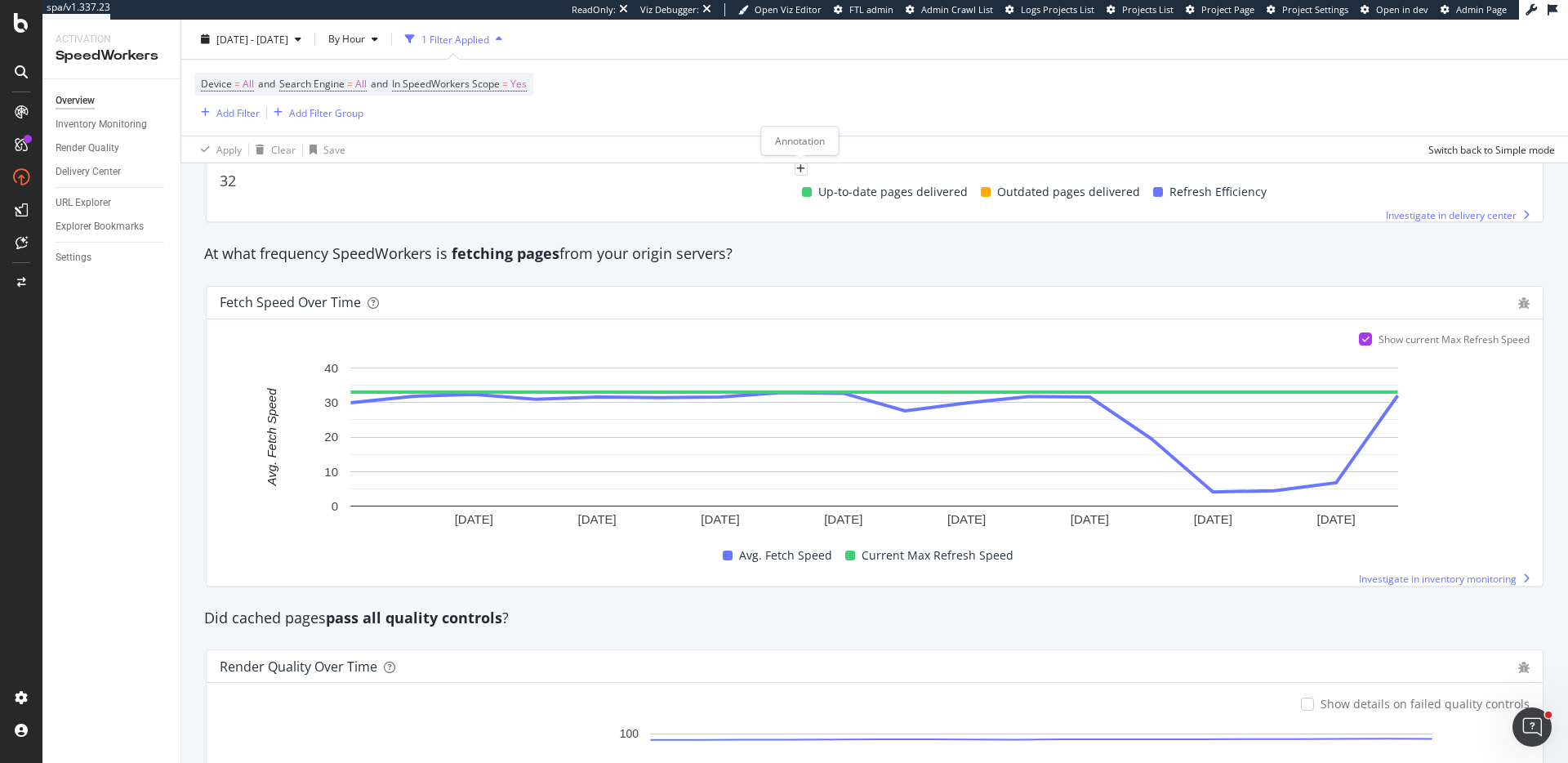
scroll to position [900, 0]
